Goal: Task Accomplishment & Management: Use online tool/utility

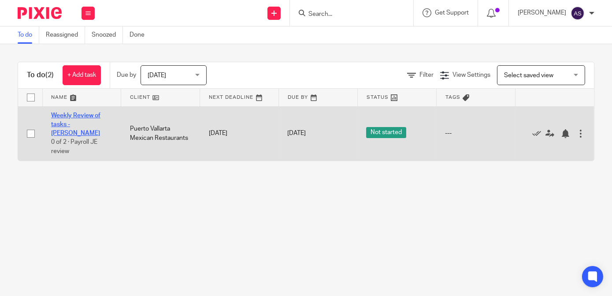
click at [76, 118] on link "Weekly Review of tasks - [PERSON_NAME]" at bounding box center [75, 124] width 49 height 24
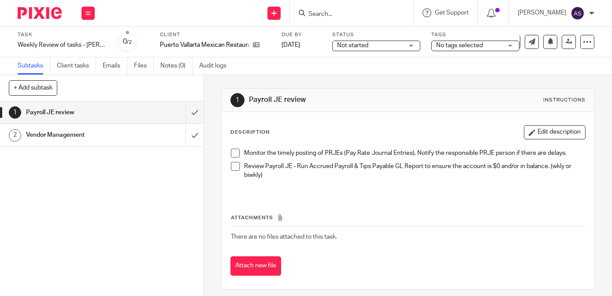
scroll to position [6, 0]
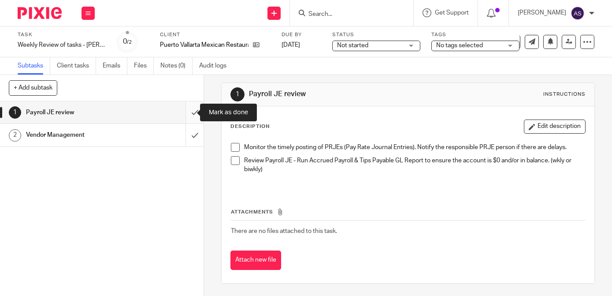
click at [188, 106] on input "submit" at bounding box center [102, 112] width 204 height 22
